Goal: Information Seeking & Learning: Understand process/instructions

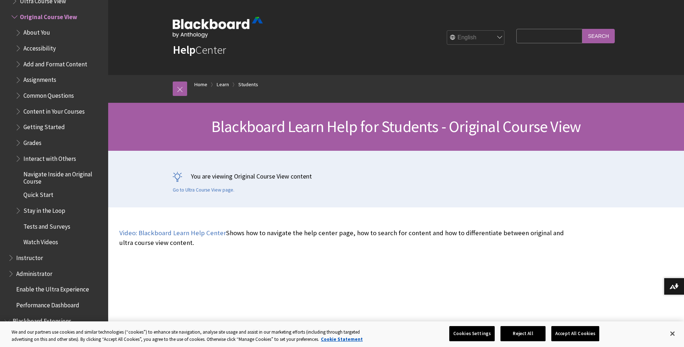
click at [37, 80] on span "Assignments" at bounding box center [39, 79] width 33 height 10
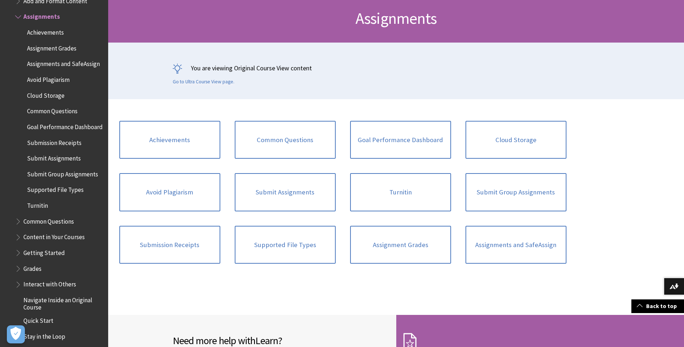
click at [34, 209] on span "Turnitin" at bounding box center [37, 204] width 21 height 10
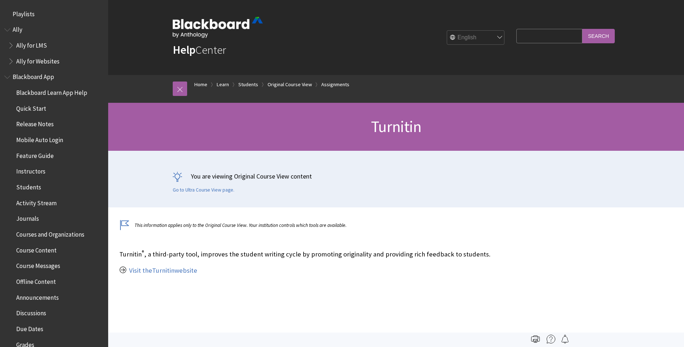
scroll to position [1113, 0]
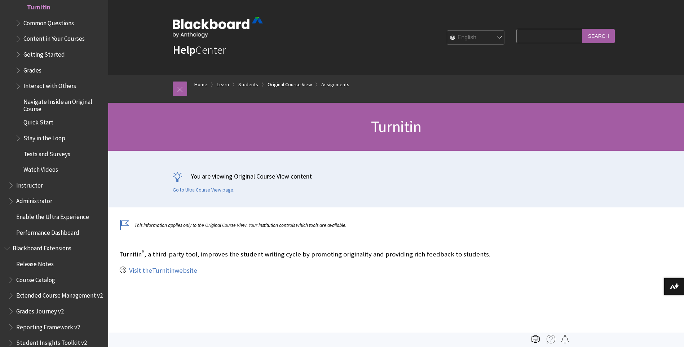
click at [170, 272] on link "Turnitin" at bounding box center [163, 270] width 22 height 9
